Goal: Transaction & Acquisition: Purchase product/service

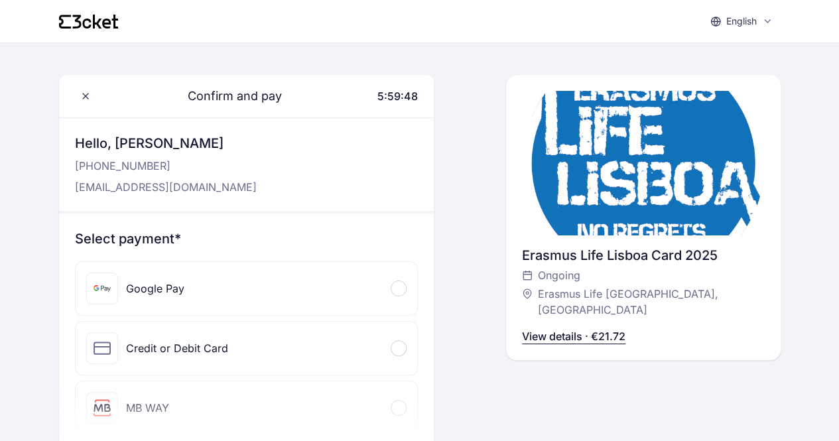
scroll to position [109, 0]
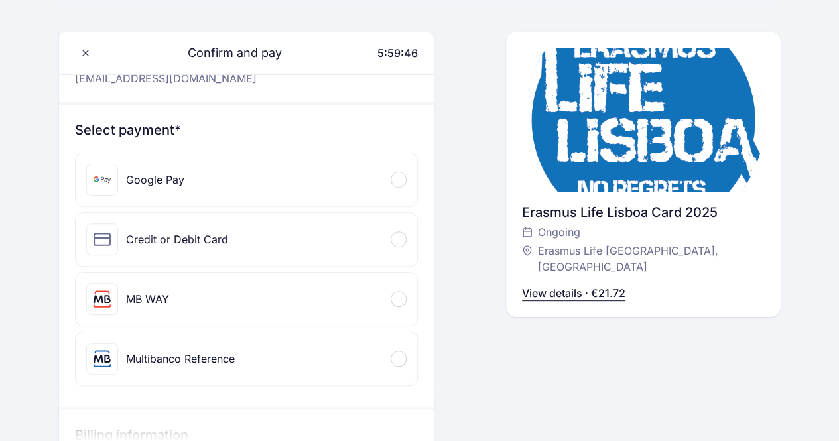
click at [394, 238] on div at bounding box center [399, 239] width 16 height 16
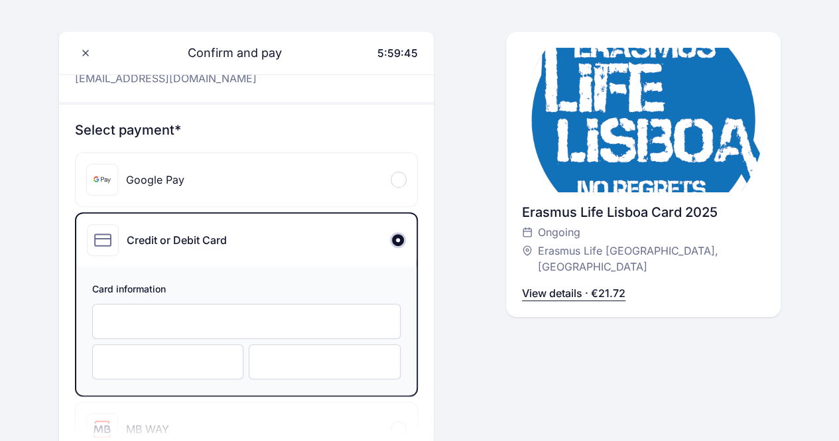
click at [225, 329] on div at bounding box center [246, 321] width 309 height 35
click at [292, 349] on div at bounding box center [325, 361] width 152 height 35
click at [463, 211] on div "Confirm and pay 5:58:09 Hello, [PERSON_NAME] [PHONE_NUMBER] [EMAIL_ADDRESS][DOM…" at bounding box center [419, 351] width 721 height 770
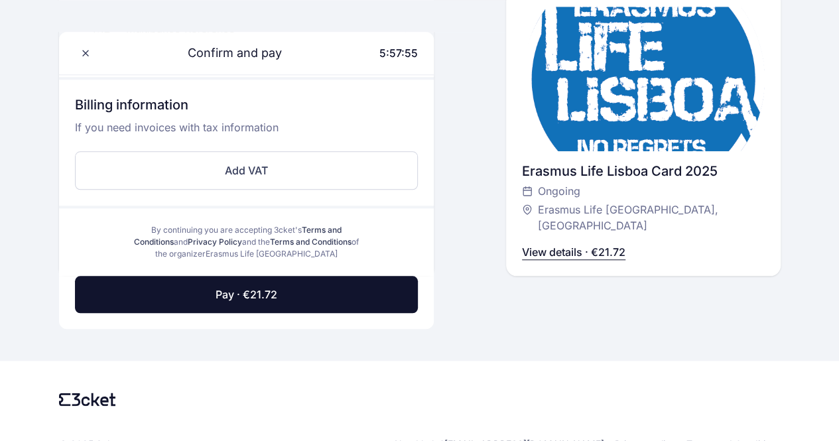
scroll to position [570, 0]
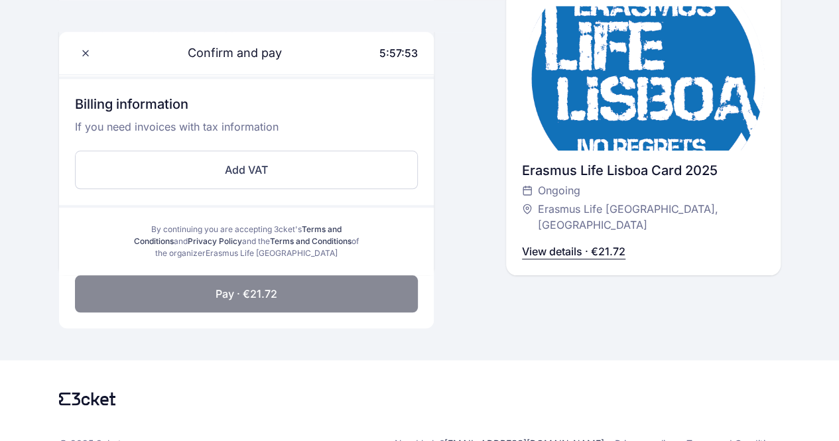
click at [318, 289] on button "Pay · €21.72" at bounding box center [246, 293] width 343 height 37
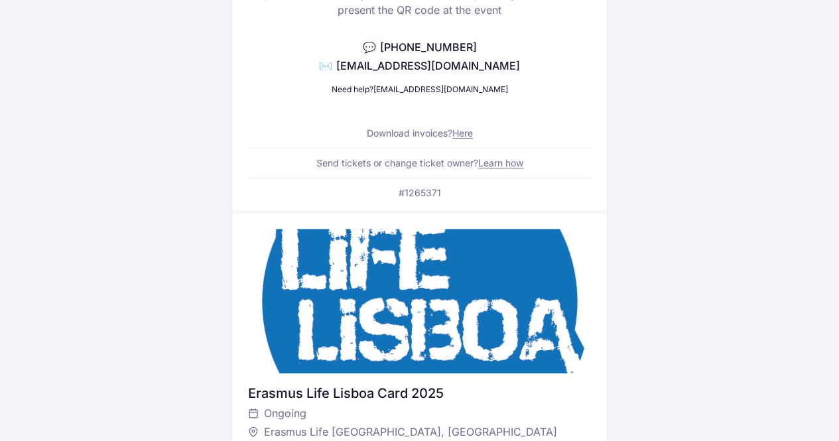
scroll to position [398, 0]
